Goal: Transaction & Acquisition: Purchase product/service

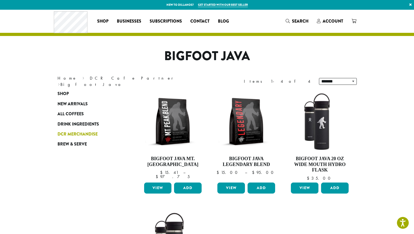
click at [71, 133] on span "DCR Merchandise" at bounding box center [78, 134] width 40 height 7
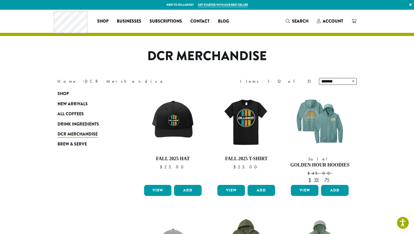
drag, startPoint x: 394, startPoint y: 118, endPoint x: 391, endPoint y: 68, distance: 50.0
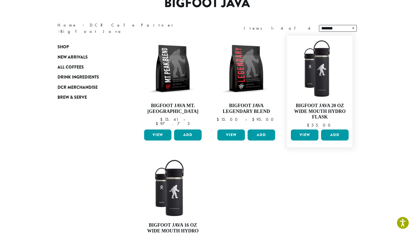
scroll to position [53, 0]
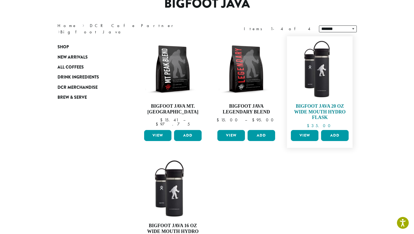
click at [305, 91] on img at bounding box center [320, 69] width 60 height 60
